Goal: Contribute content: Add original content to the website for others to see

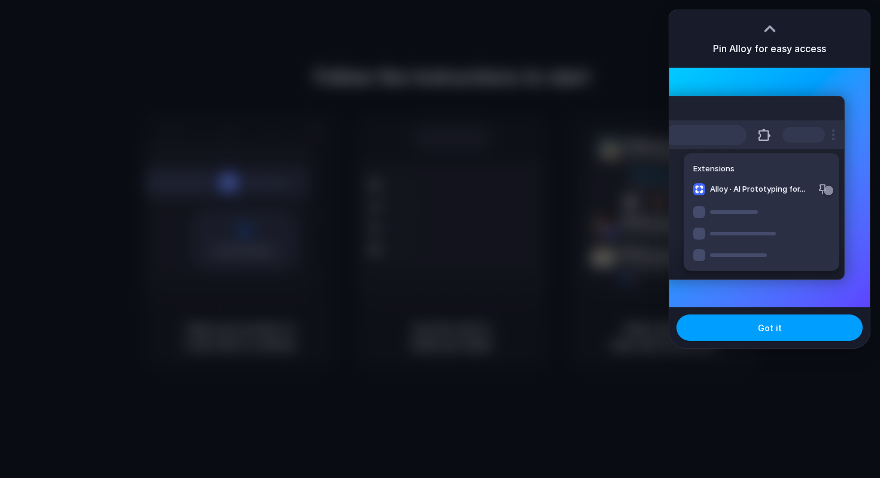
click at [763, 321] on span "Got it" at bounding box center [770, 327] width 24 height 13
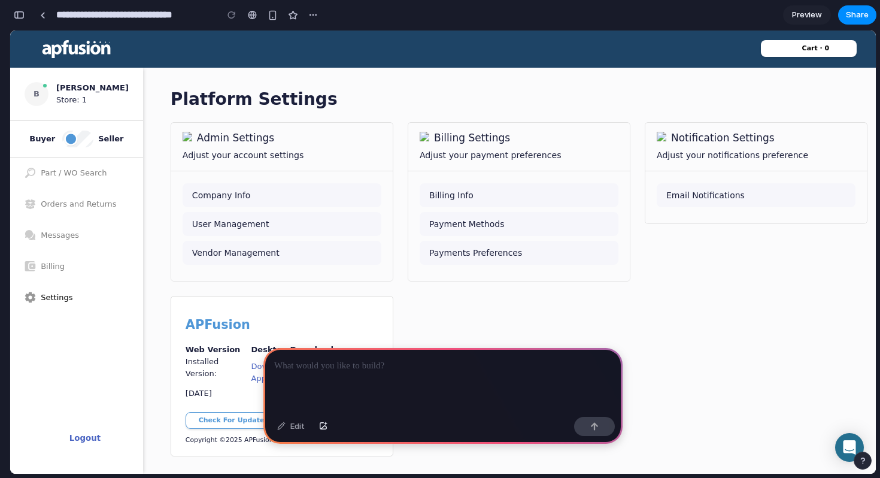
click at [330, 369] on p at bounding box center [443, 366] width 338 height 14
click at [727, 272] on chassis-settings-card "Notification Settings Adjust your notifications preference Email Notifications" at bounding box center [756, 201] width 223 height 159
click at [41, 16] on div at bounding box center [42, 15] width 5 height 7
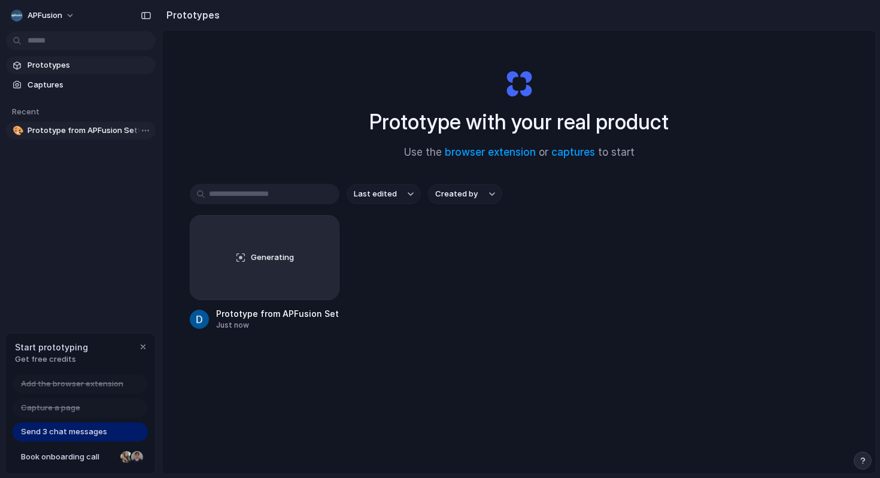
click at [109, 137] on link "🎨 Prototype from APFusion Settings" at bounding box center [81, 131] width 150 height 18
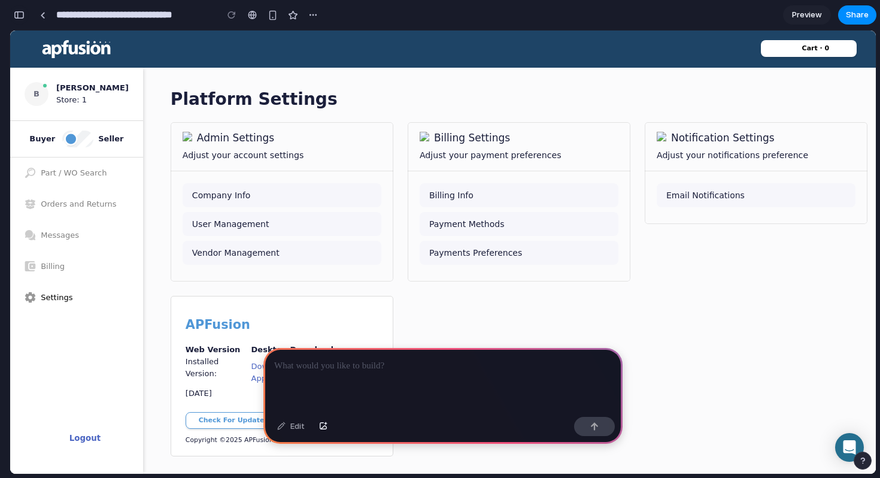
click at [15, 7] on button "button" at bounding box center [19, 14] width 19 height 19
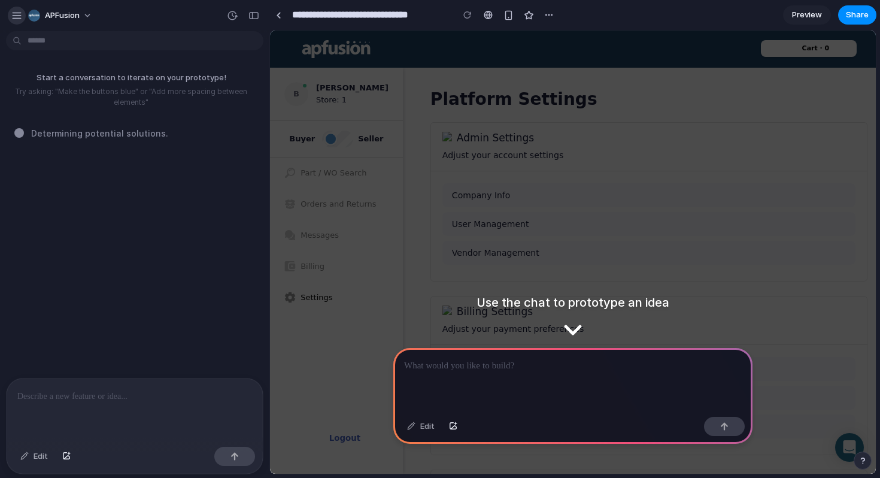
click at [17, 17] on div "button" at bounding box center [16, 15] width 11 height 11
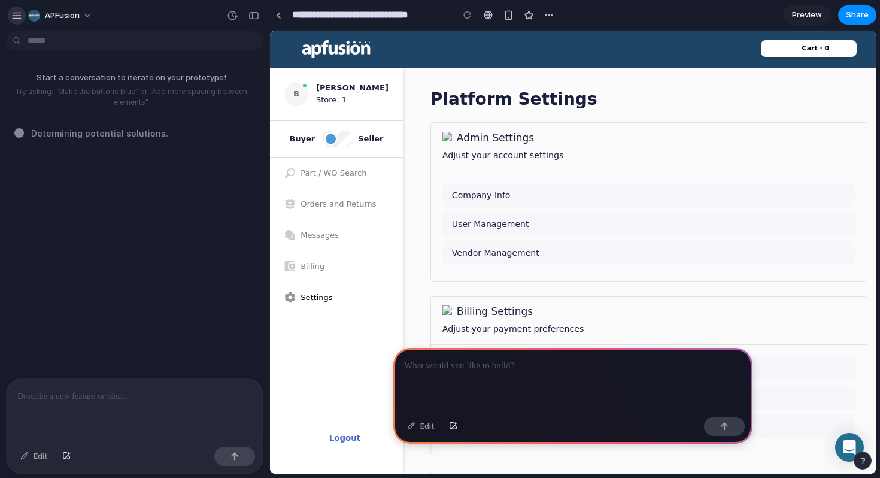
click at [17, 16] on div "button" at bounding box center [16, 15] width 11 height 11
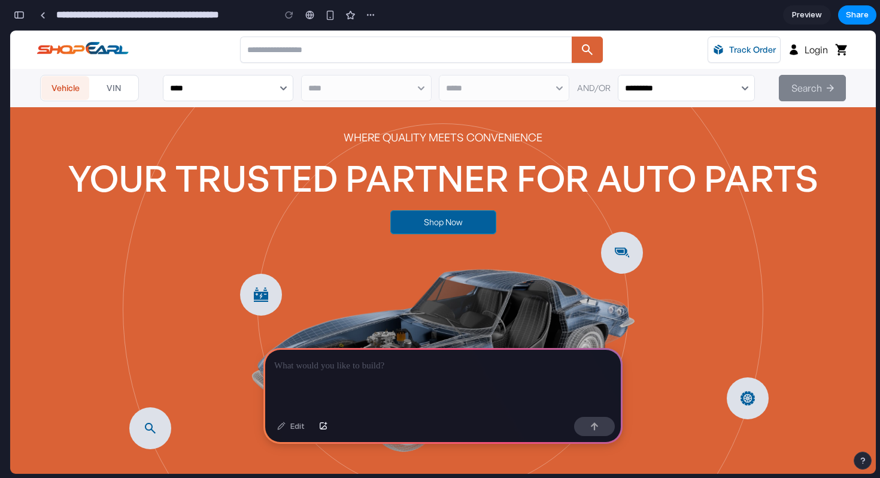
click at [337, 369] on p at bounding box center [443, 366] width 338 height 14
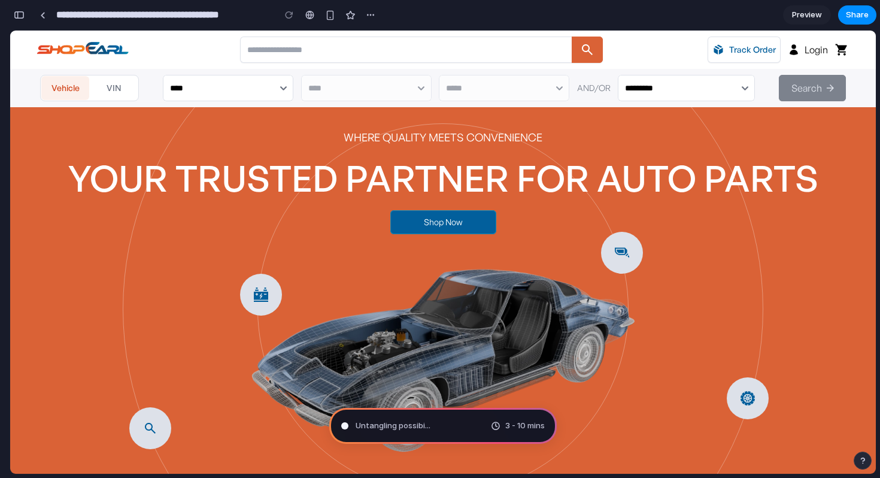
type input "**********"
